Goal: Task Accomplishment & Management: Use online tool/utility

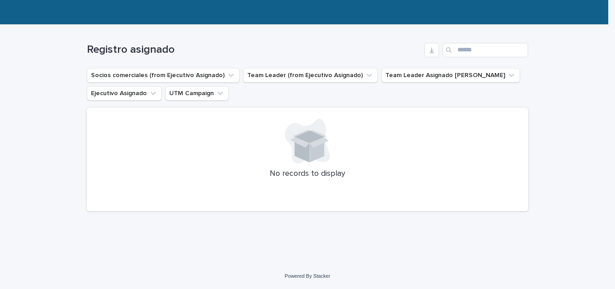
scroll to position [9, 0]
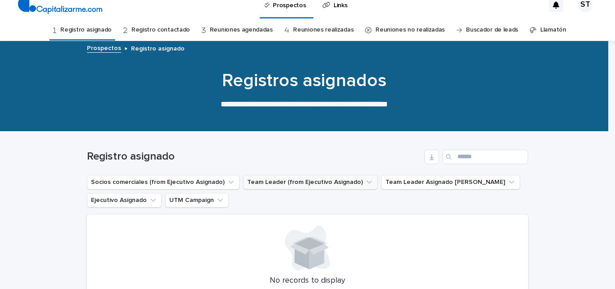
click at [302, 177] on button "Team Leader (from Ejecutivo Asignado)" at bounding box center [310, 182] width 135 height 14
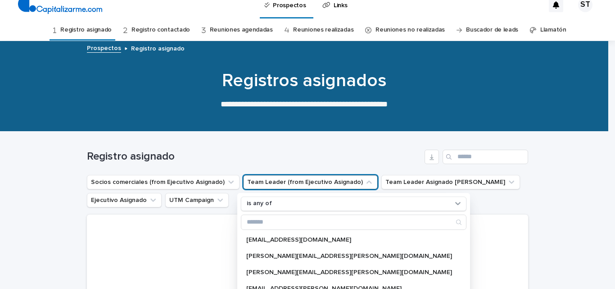
click at [8, 231] on div "Loading... Saving… Loading... Saving… Registro asignado Socios comerciales (fro…" at bounding box center [307, 250] width 615 height 239
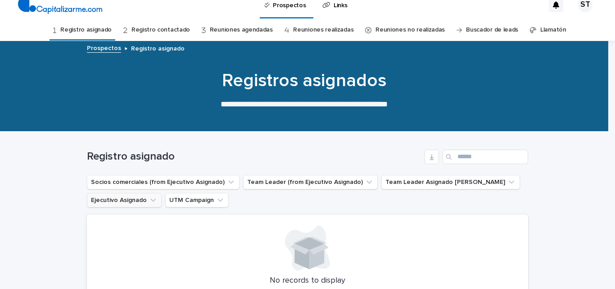
click at [131, 199] on button "Ejecutivo Asignado" at bounding box center [124, 200] width 75 height 14
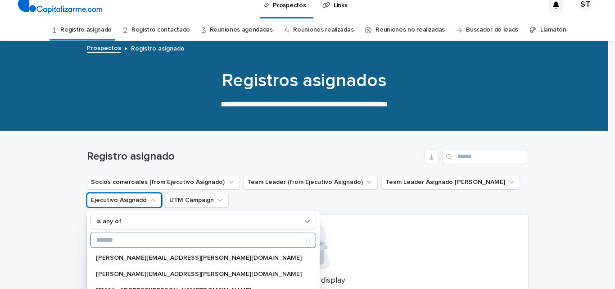
click at [162, 244] on input "Search" at bounding box center [203, 240] width 225 height 14
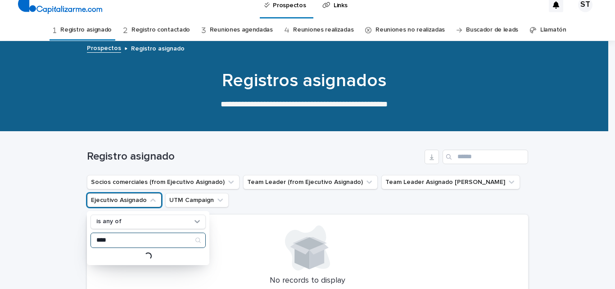
type input "****"
click at [413, 202] on ul "Socios comerciales (from Ejecutivo Asignado) Team Leader (from Ejecutivo Asigna…" at bounding box center [307, 191] width 445 height 36
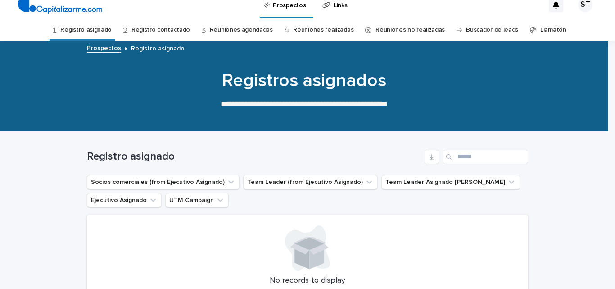
scroll to position [2, 0]
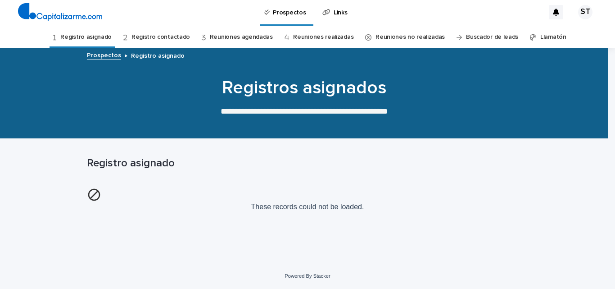
click at [540, 39] on link "Llamatón" at bounding box center [553, 37] width 26 height 21
